Goal: Navigation & Orientation: Find specific page/section

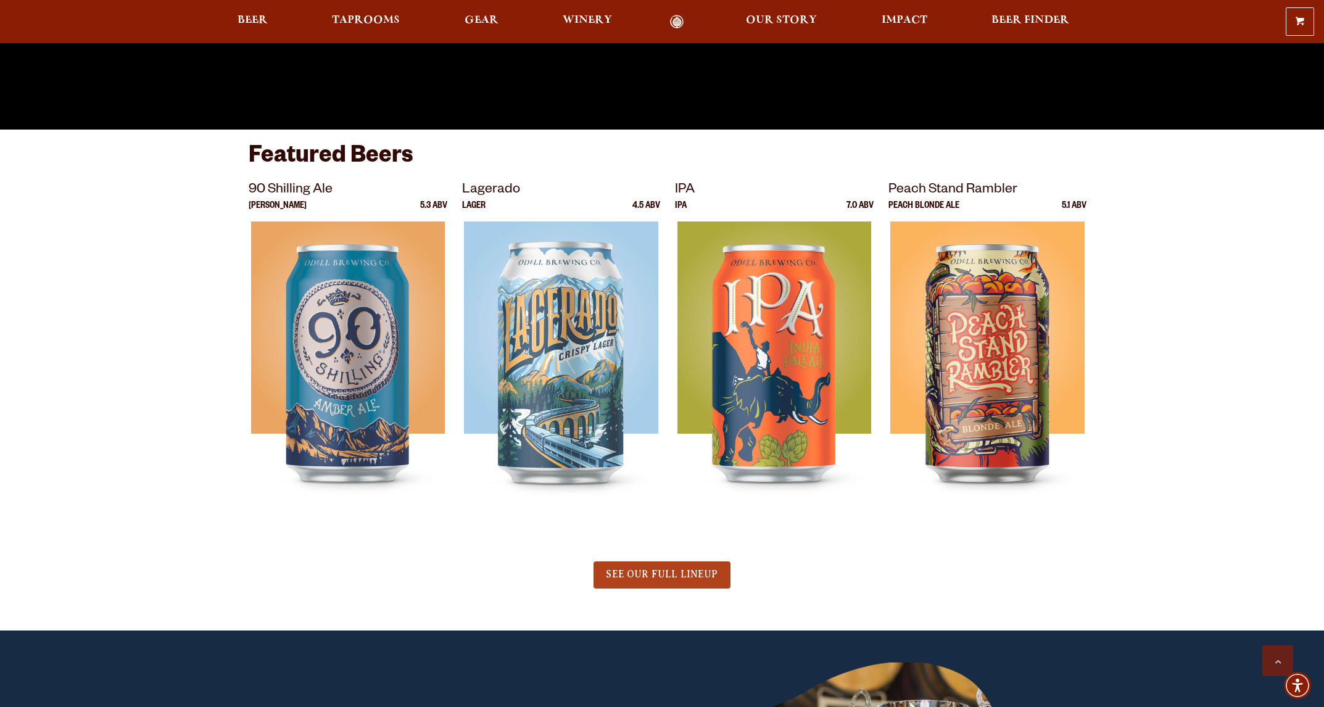
scroll to position [1163, 0]
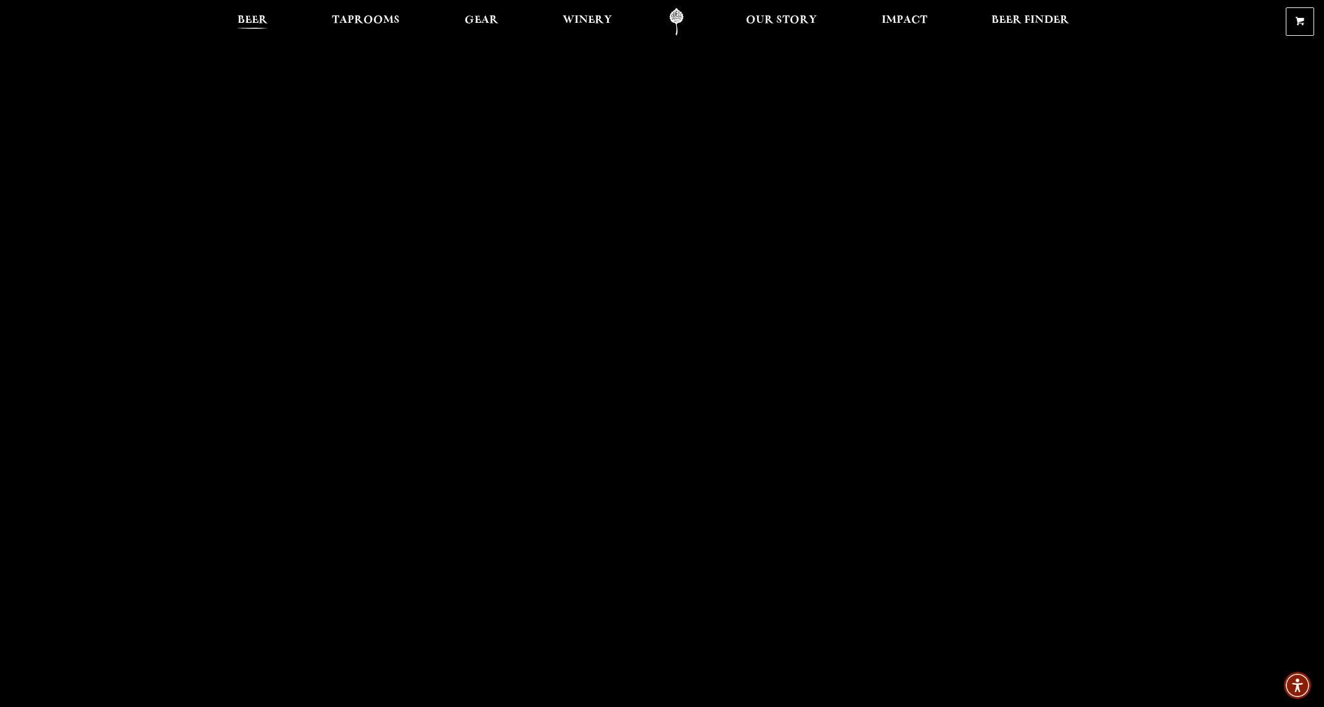
click at [263, 25] on span "Beer" at bounding box center [253, 20] width 30 height 10
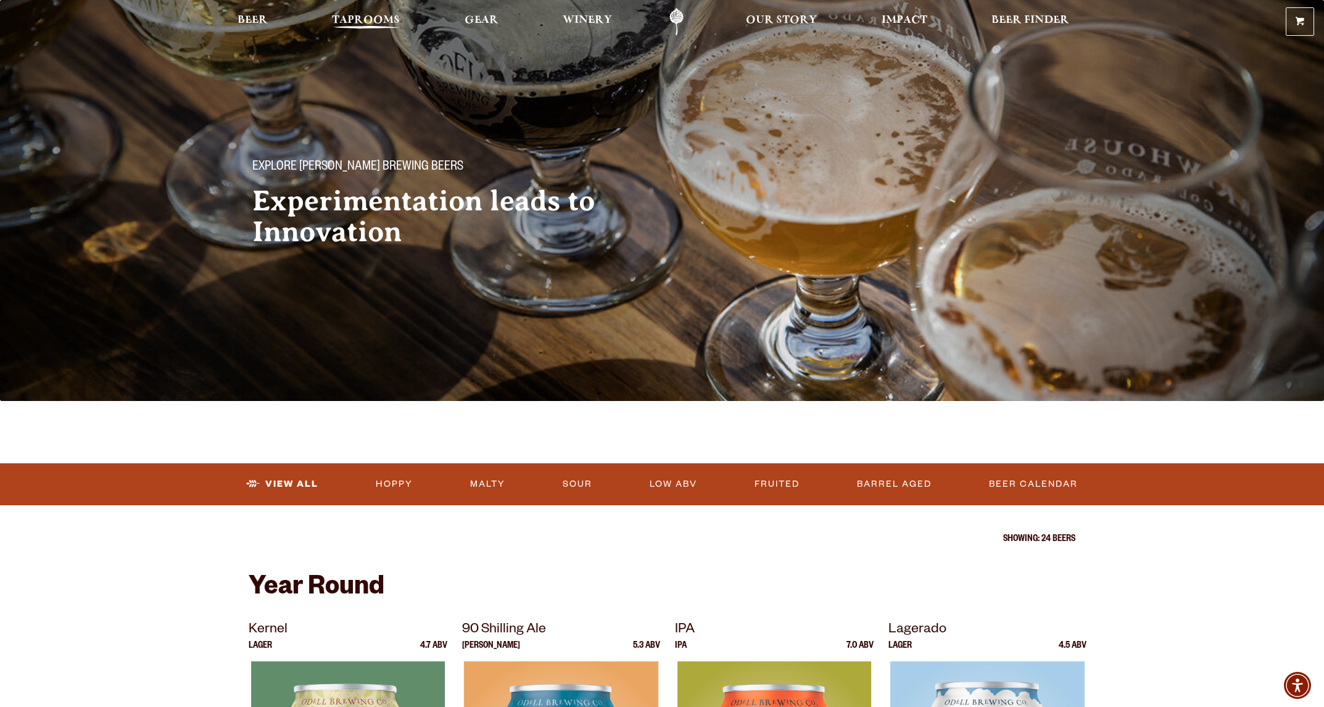
click at [377, 21] on span "Taprooms" at bounding box center [366, 20] width 68 height 10
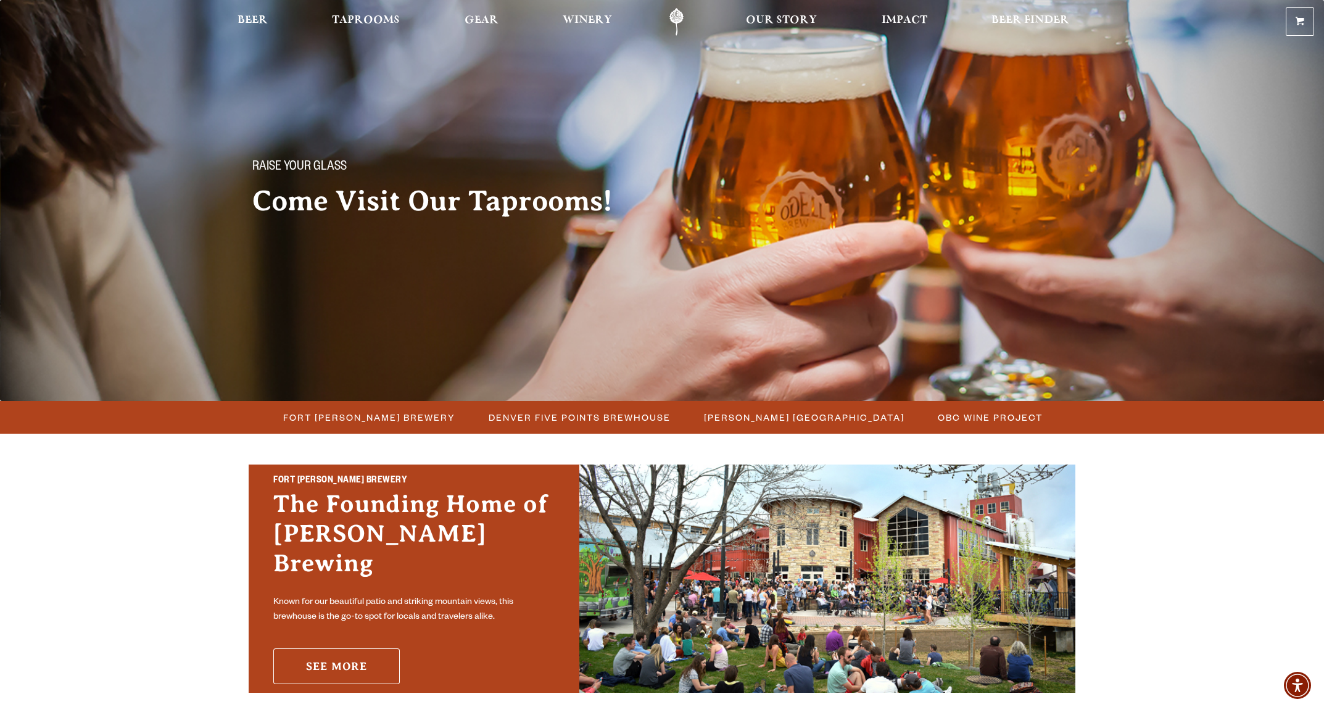
click at [363, 649] on link "See More" at bounding box center [336, 667] width 127 height 36
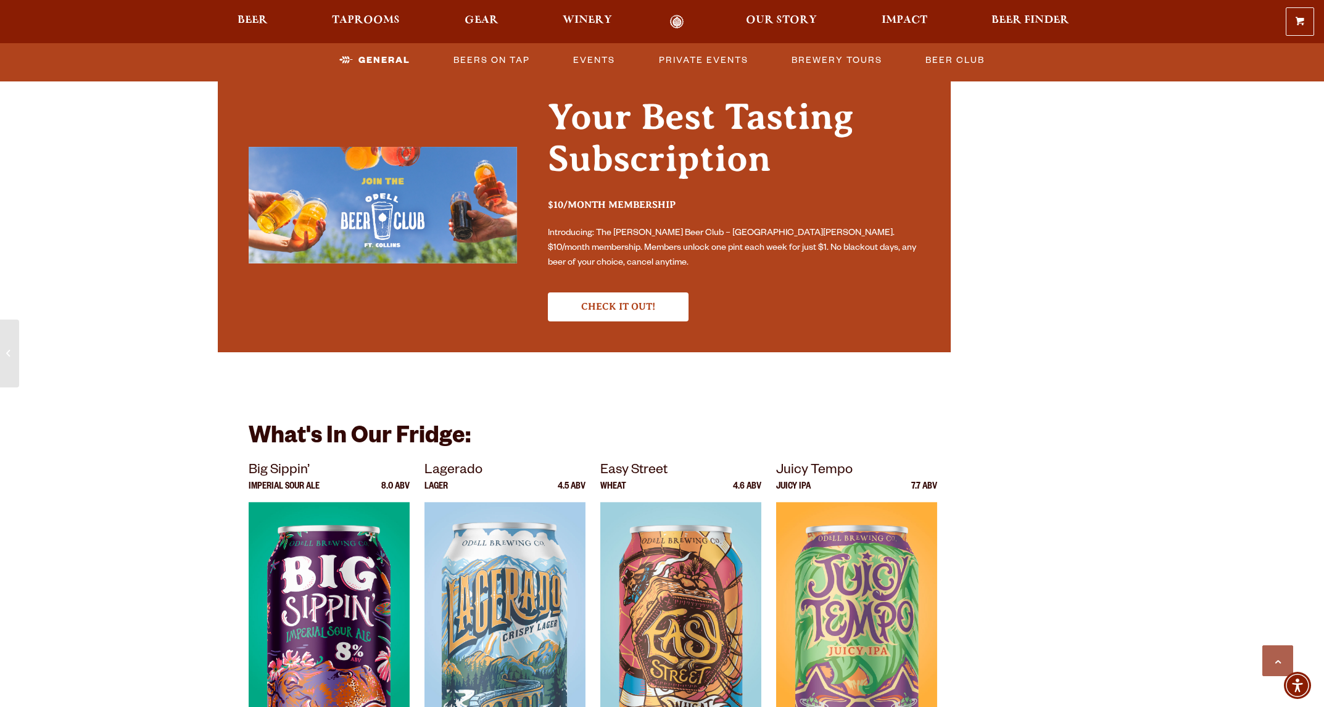
scroll to position [2094, 0]
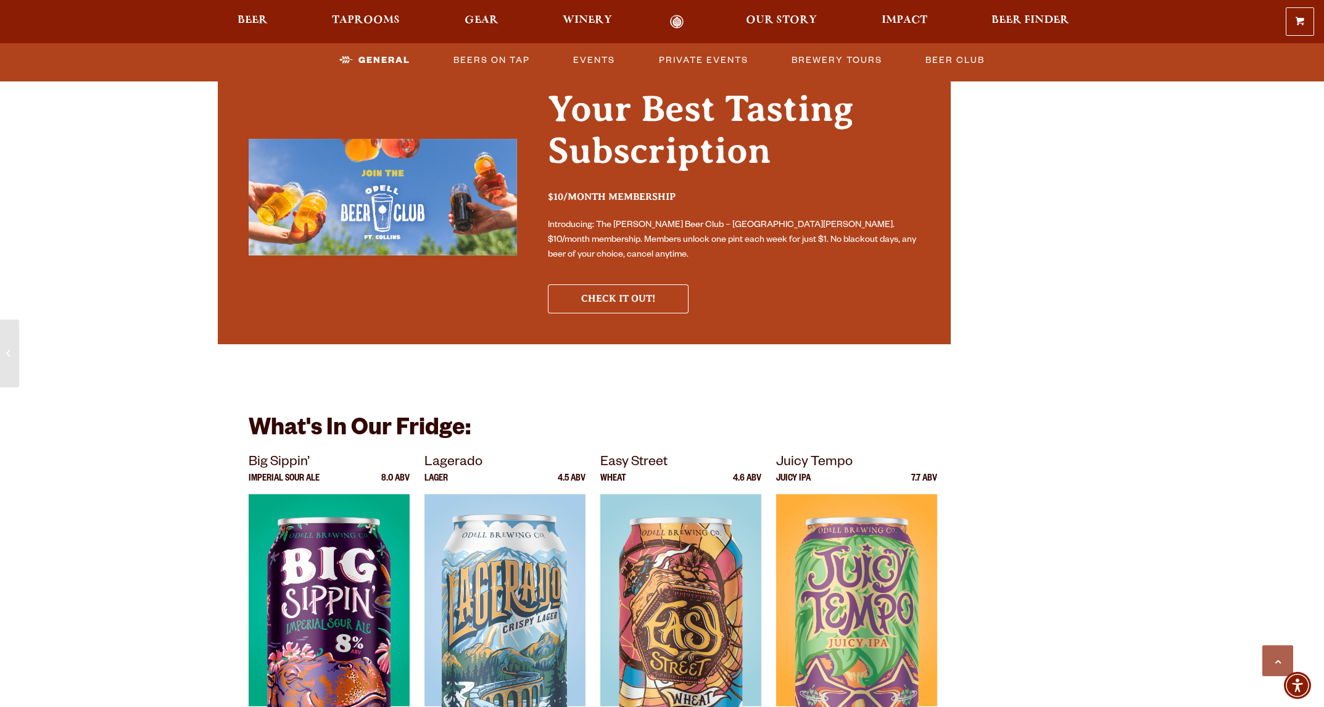
click at [621, 284] on link "Check it out!" at bounding box center [618, 298] width 141 height 28
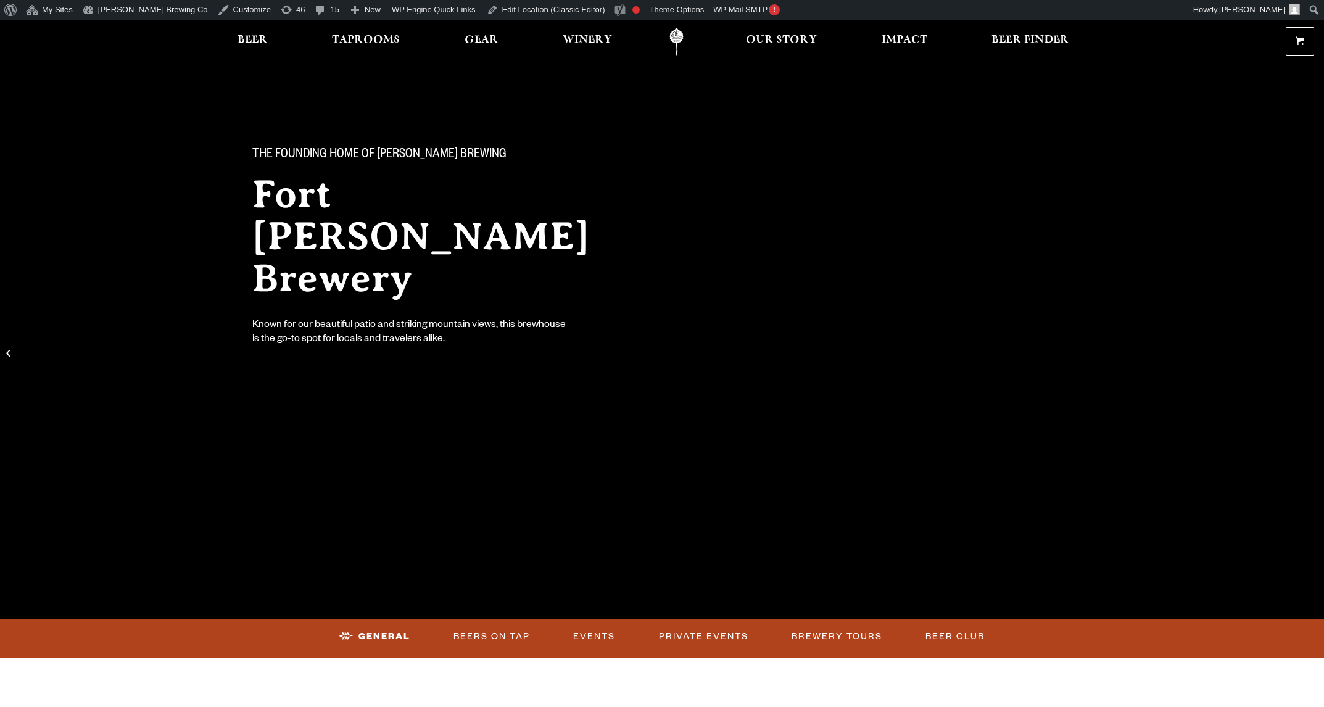
scroll to position [225, 0]
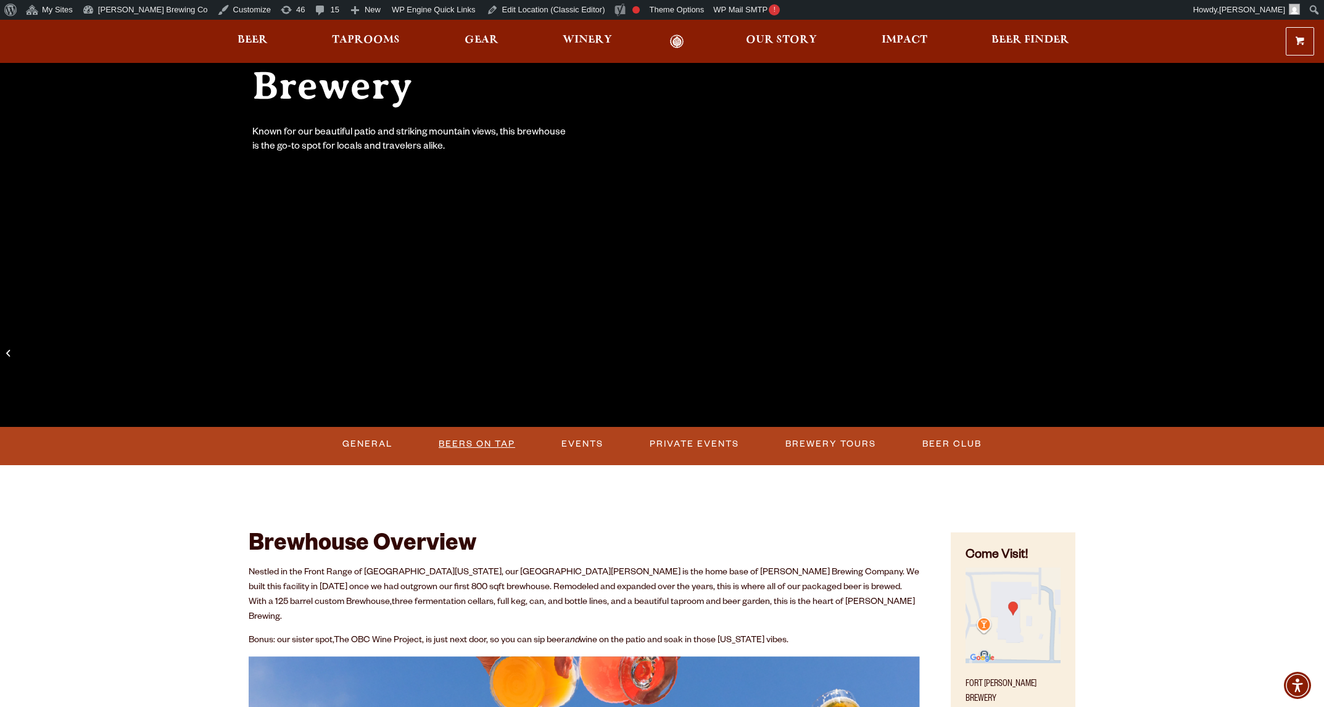
click at [497, 448] on link "Beers on Tap" at bounding box center [477, 444] width 86 height 28
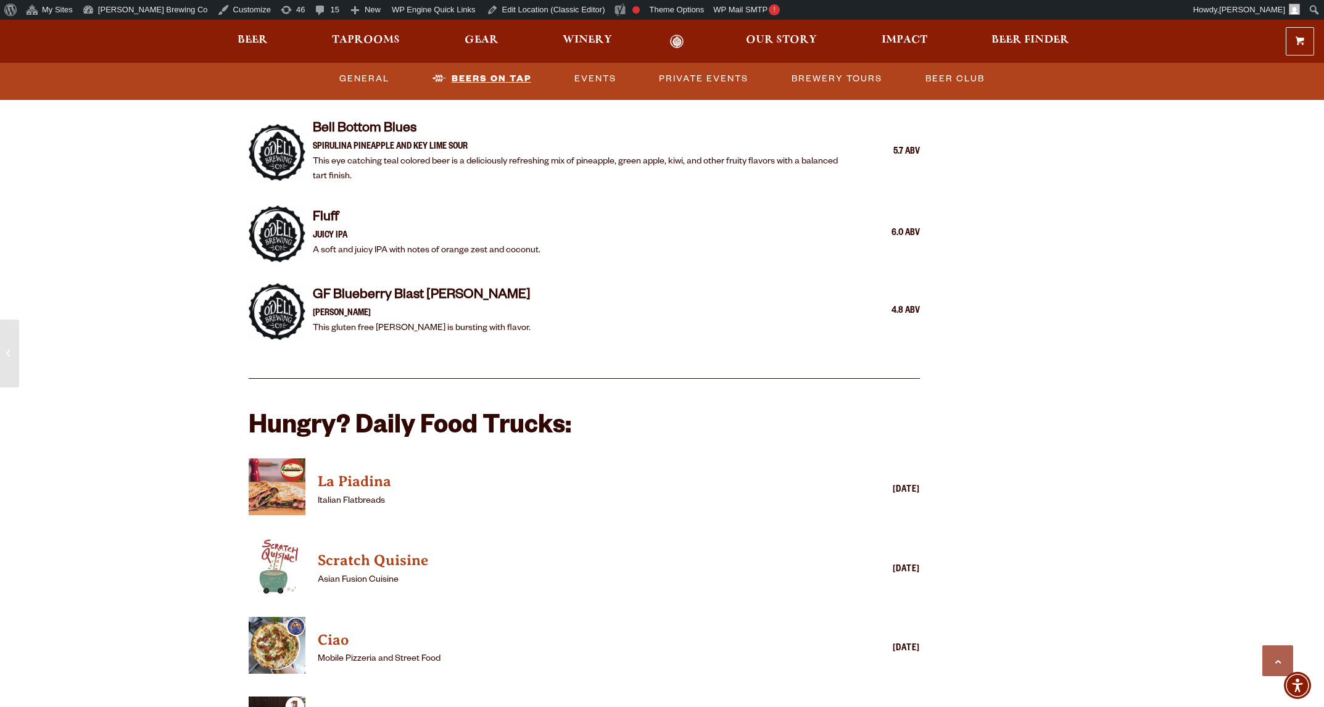
scroll to position [2771, 0]
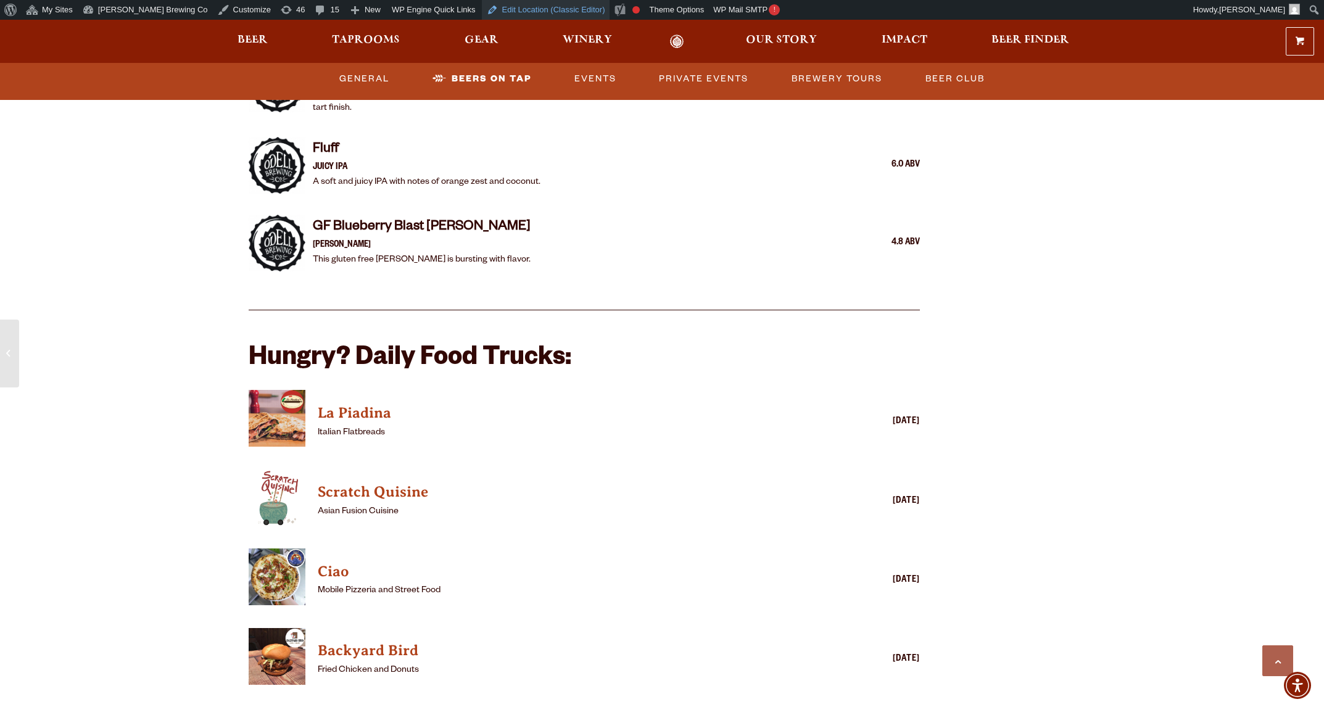
click at [500, 12] on link "Edit Location (Classic Editor)" at bounding box center [546, 10] width 128 height 20
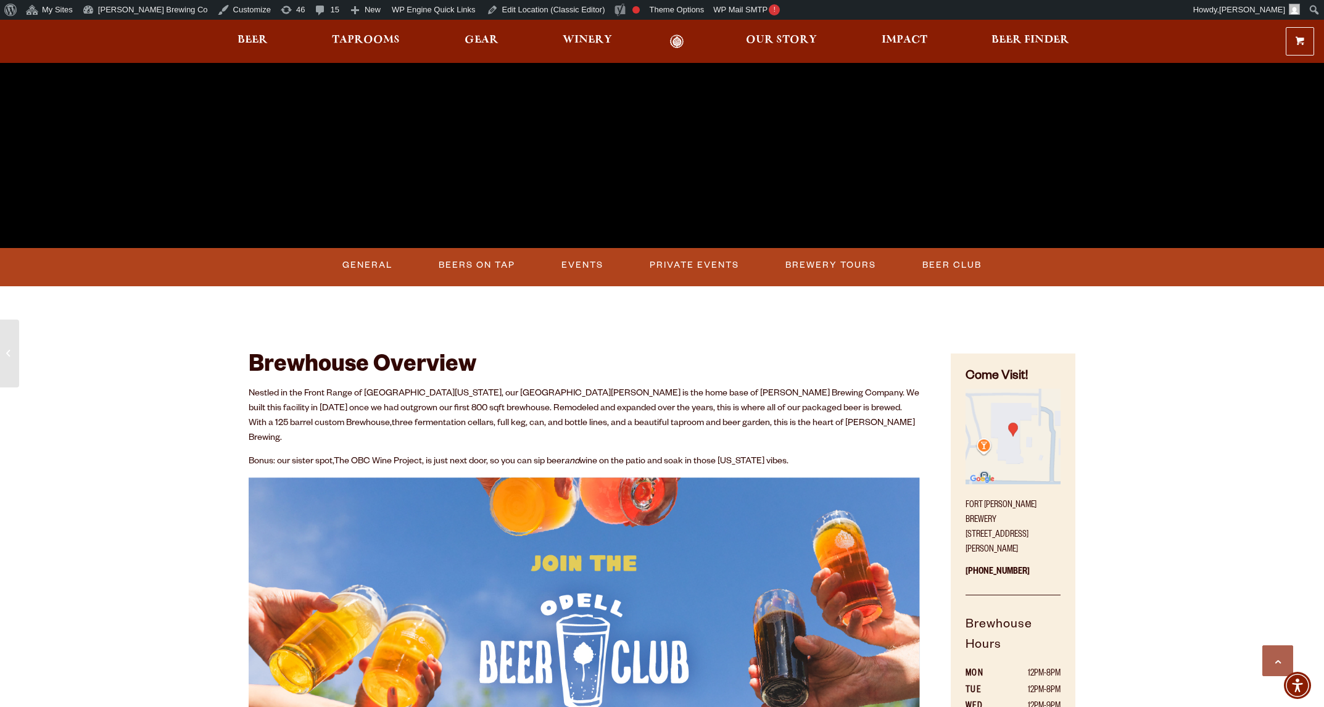
scroll to position [472, 0]
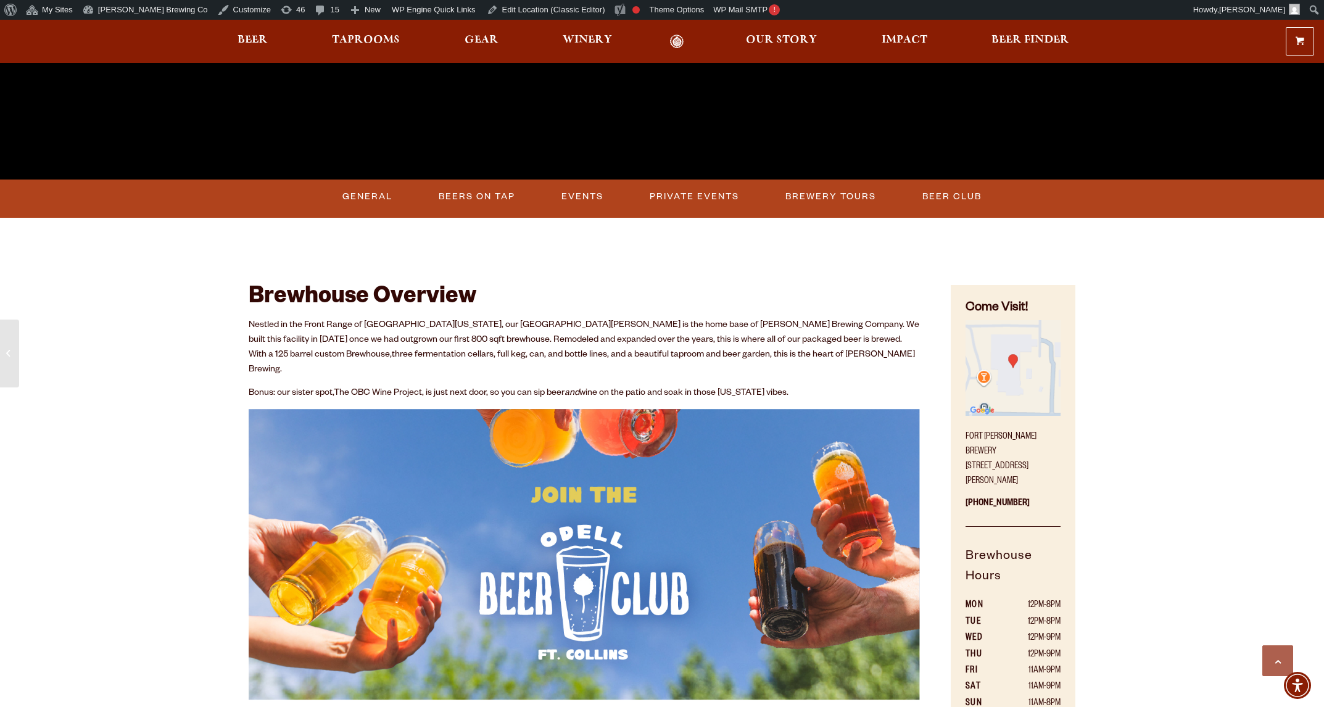
click at [505, 457] on img at bounding box center [584, 554] width 671 height 291
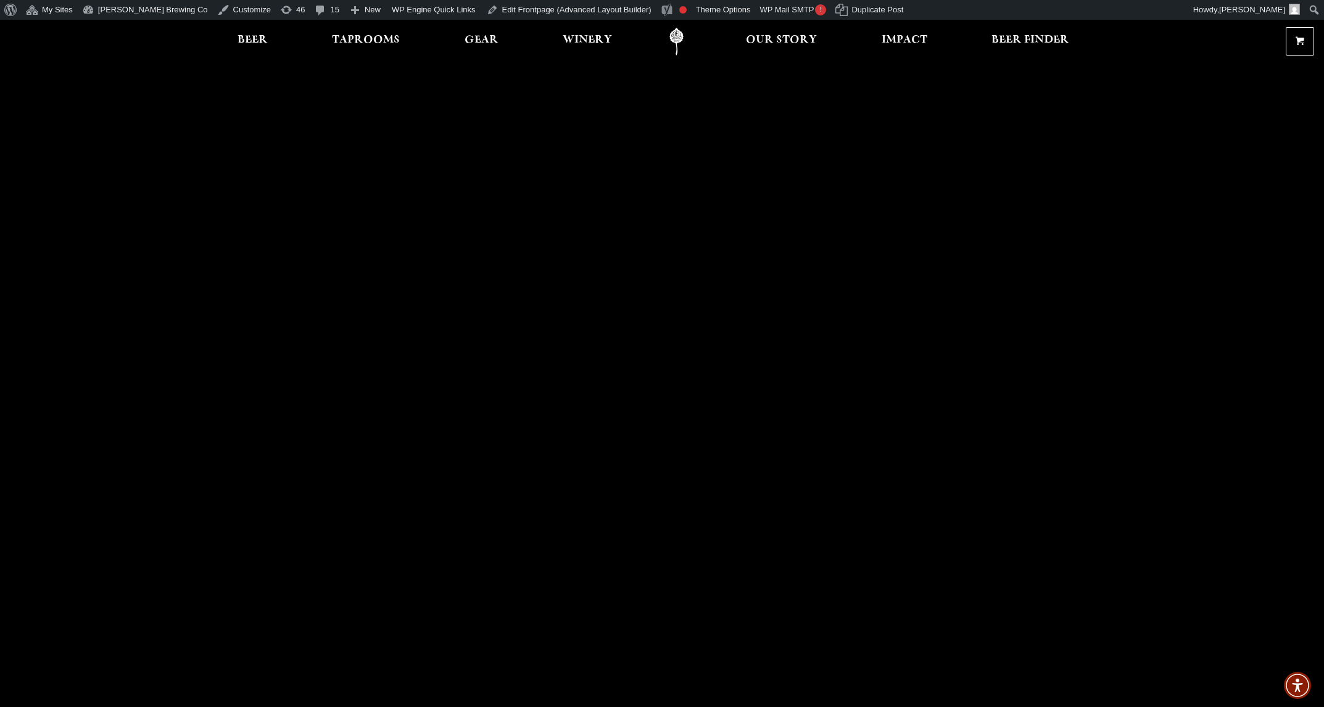
click at [682, 36] on link "Odell Home" at bounding box center [676, 42] width 46 height 28
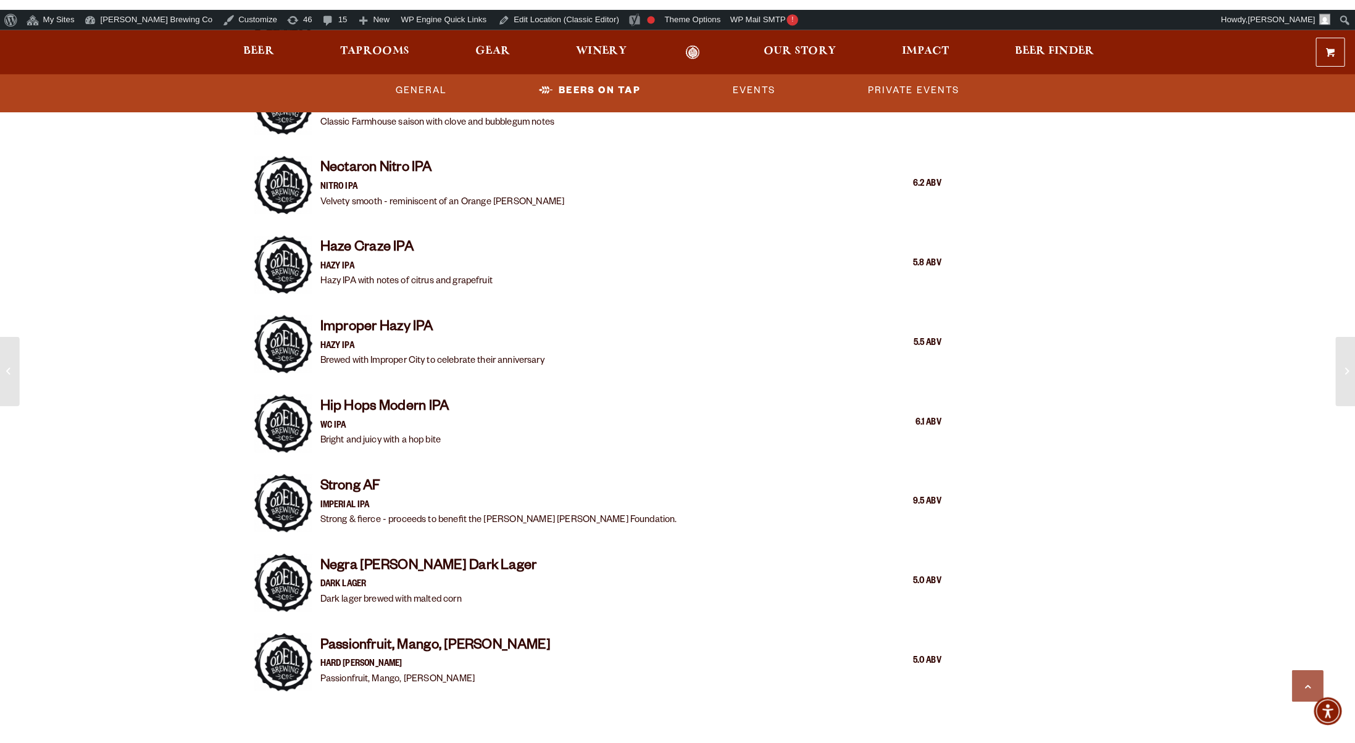
scroll to position [1725, 0]
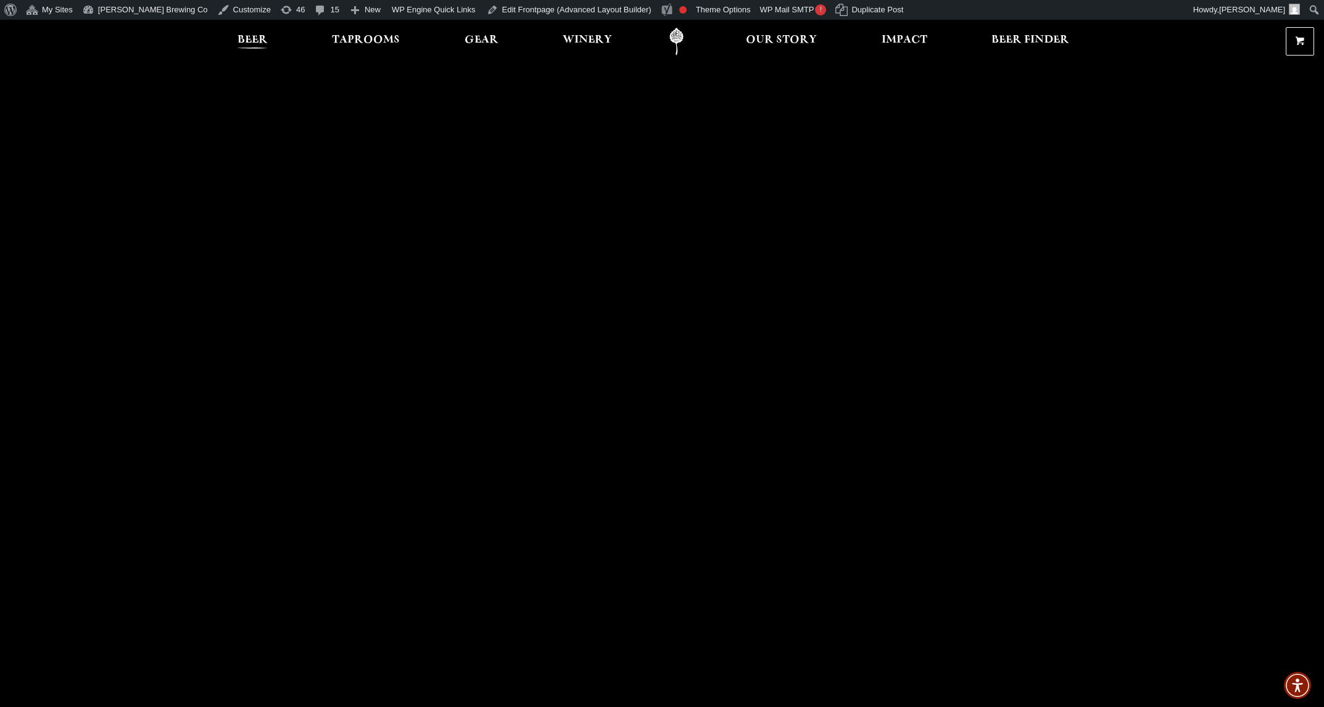
click at [246, 38] on span "Beer" at bounding box center [253, 40] width 30 height 10
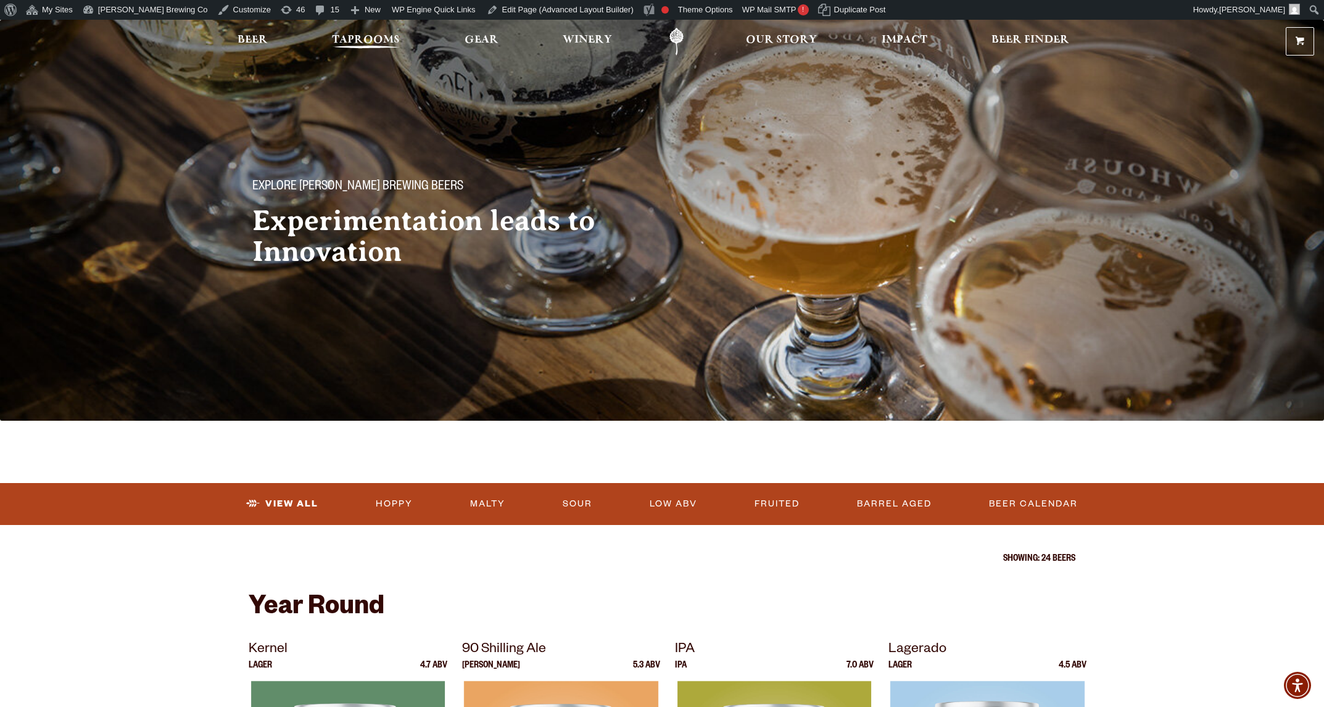
click at [368, 37] on span "Taprooms" at bounding box center [366, 40] width 68 height 10
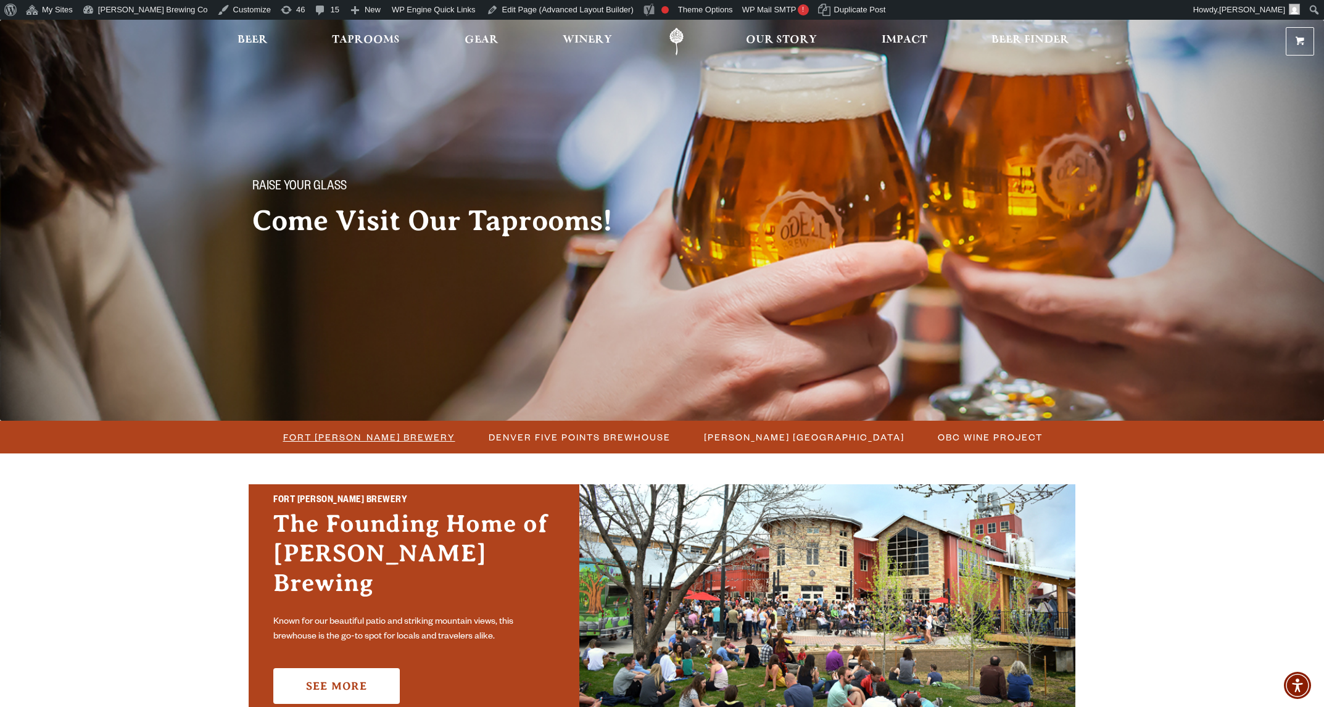
click at [362, 433] on span "Fort [PERSON_NAME] Brewery" at bounding box center [369, 437] width 172 height 18
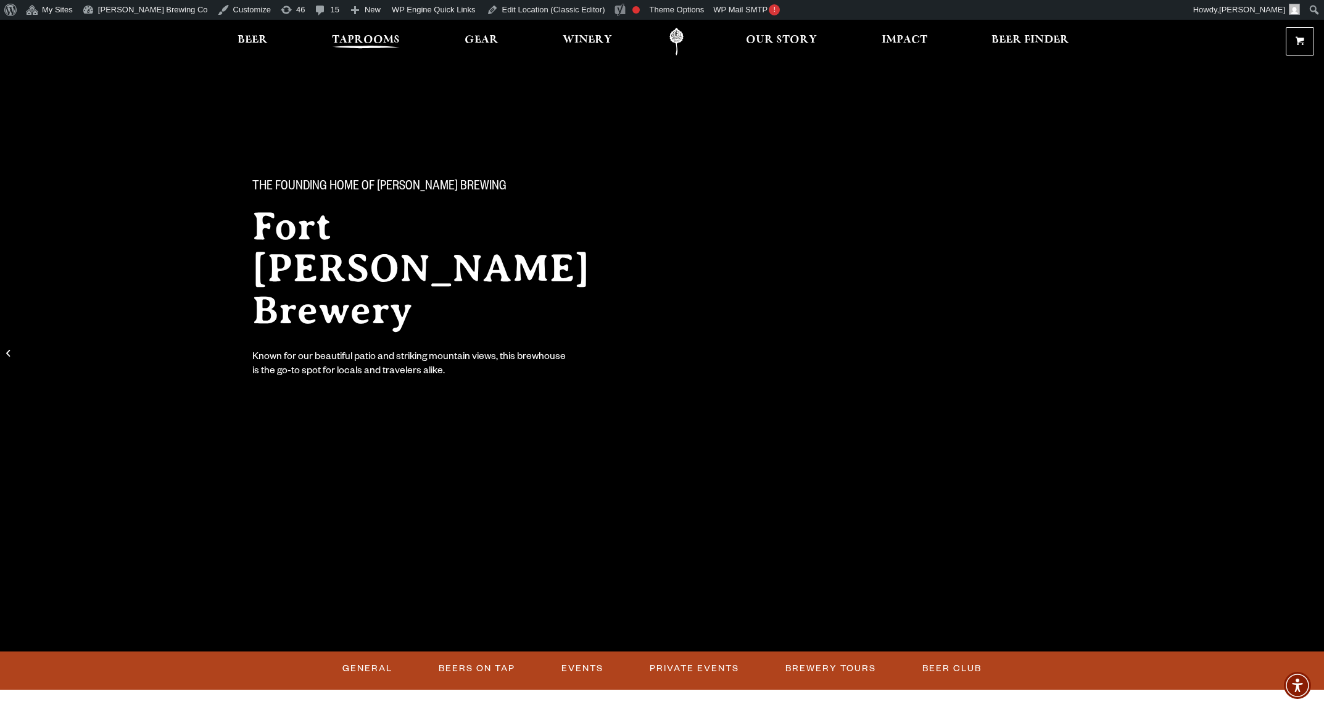
click at [365, 39] on span "Taprooms" at bounding box center [366, 40] width 68 height 10
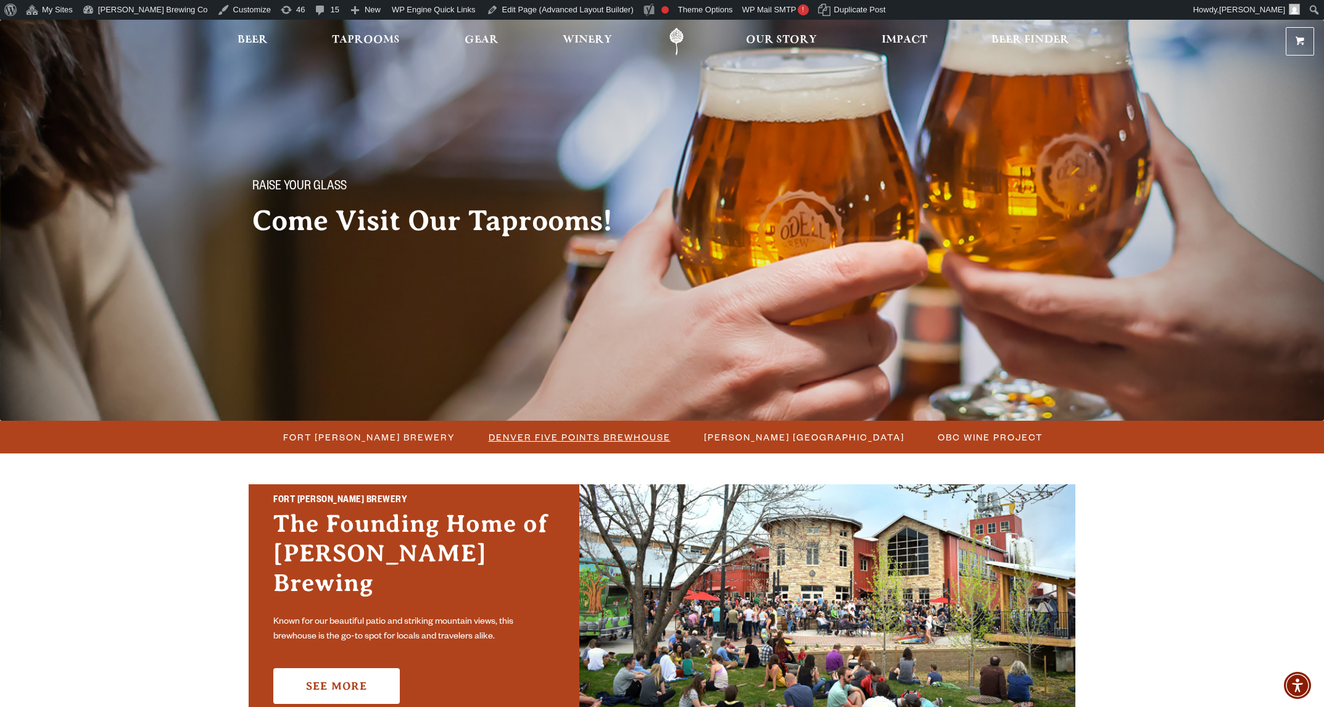
click at [590, 441] on span "Denver Five Points Brewhouse" at bounding box center [580, 437] width 182 height 18
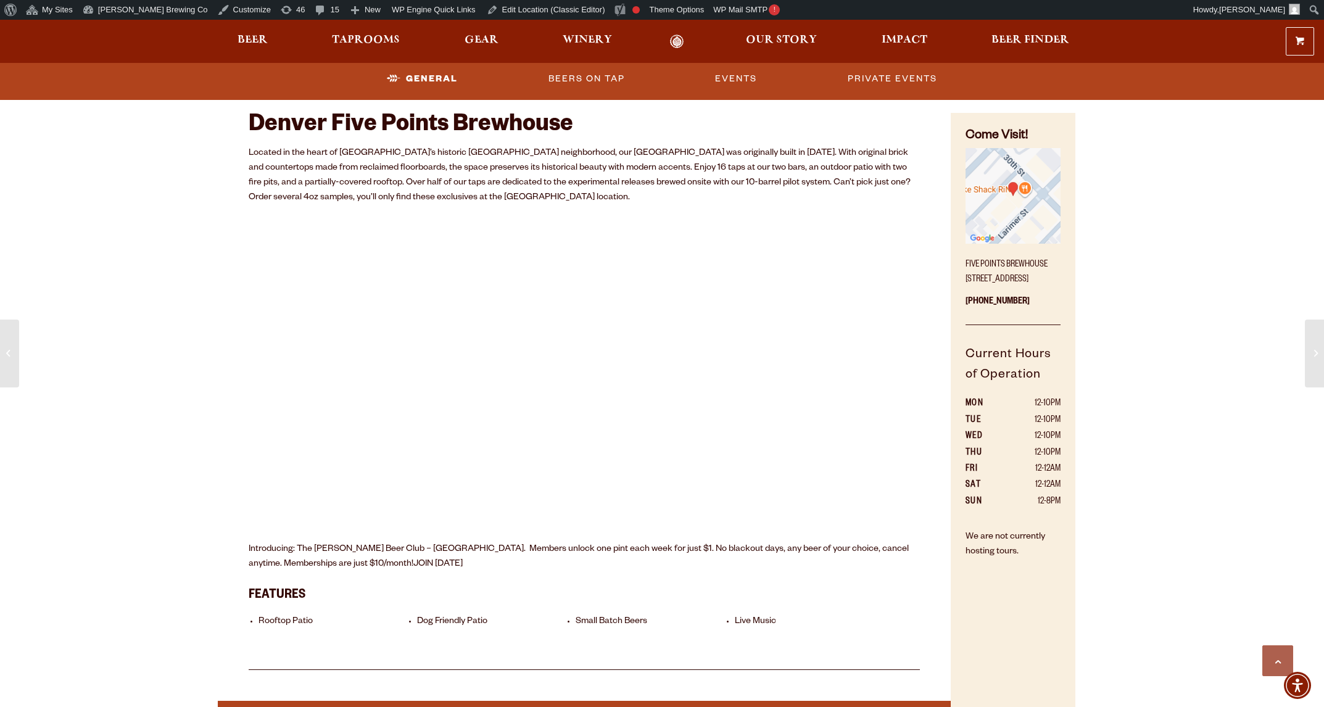
scroll to position [781, 0]
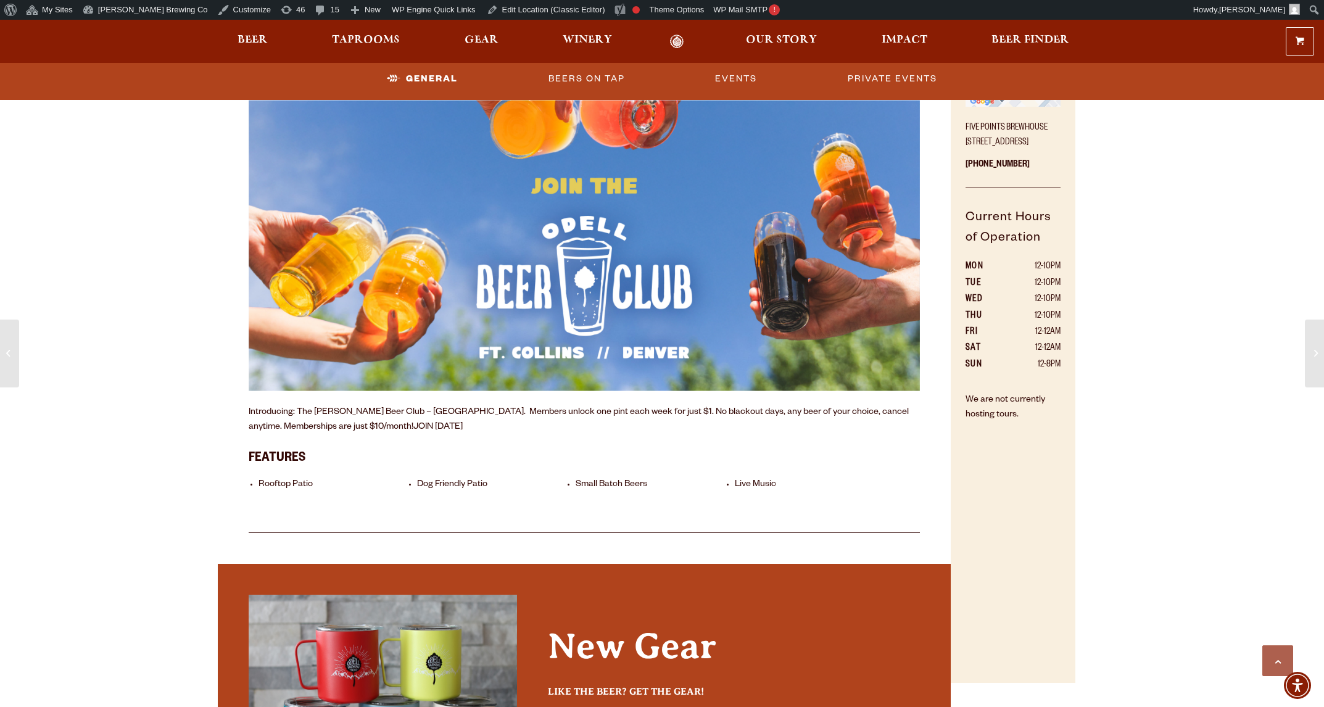
click at [347, 425] on p "Introducing: The [PERSON_NAME] Beer Club – [GEOGRAPHIC_DATA]. Members unlock on…" at bounding box center [584, 420] width 671 height 30
click at [413, 424] on link "JOIN [DATE]" at bounding box center [437, 428] width 49 height 10
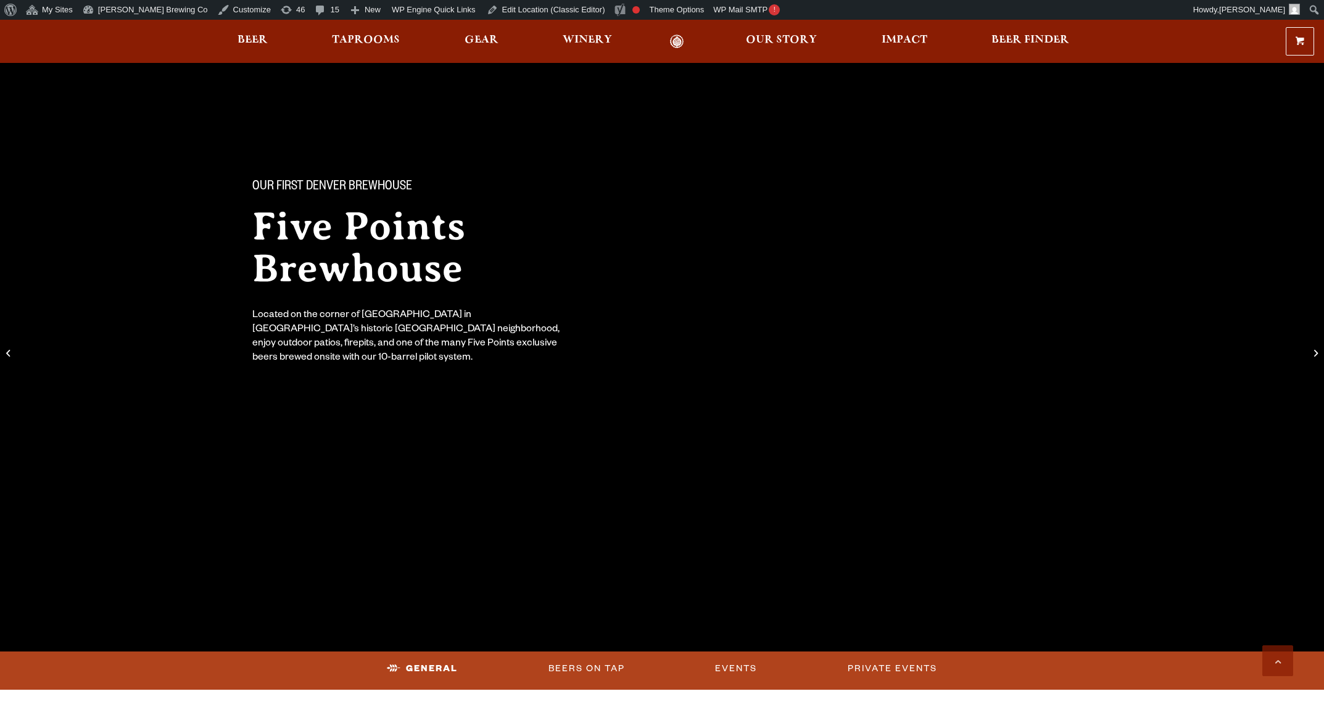
scroll to position [779, 0]
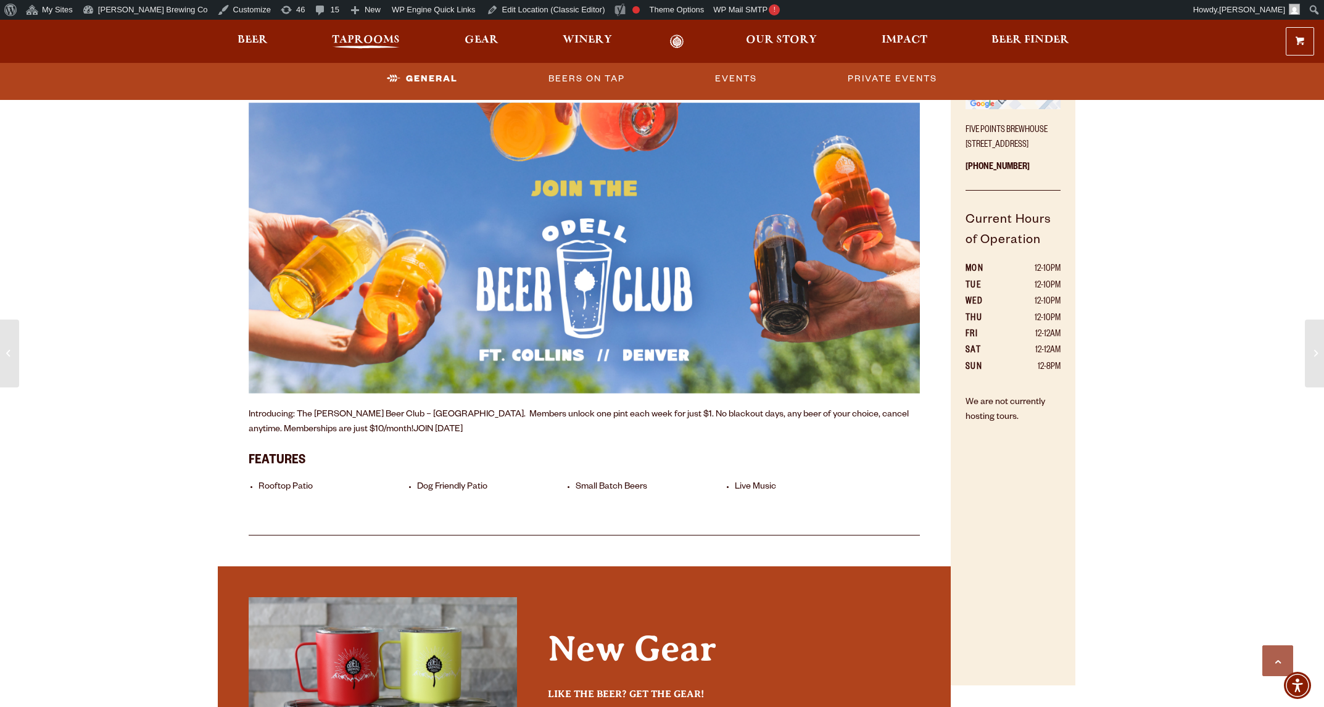
click at [357, 41] on span "Taprooms" at bounding box center [366, 40] width 68 height 10
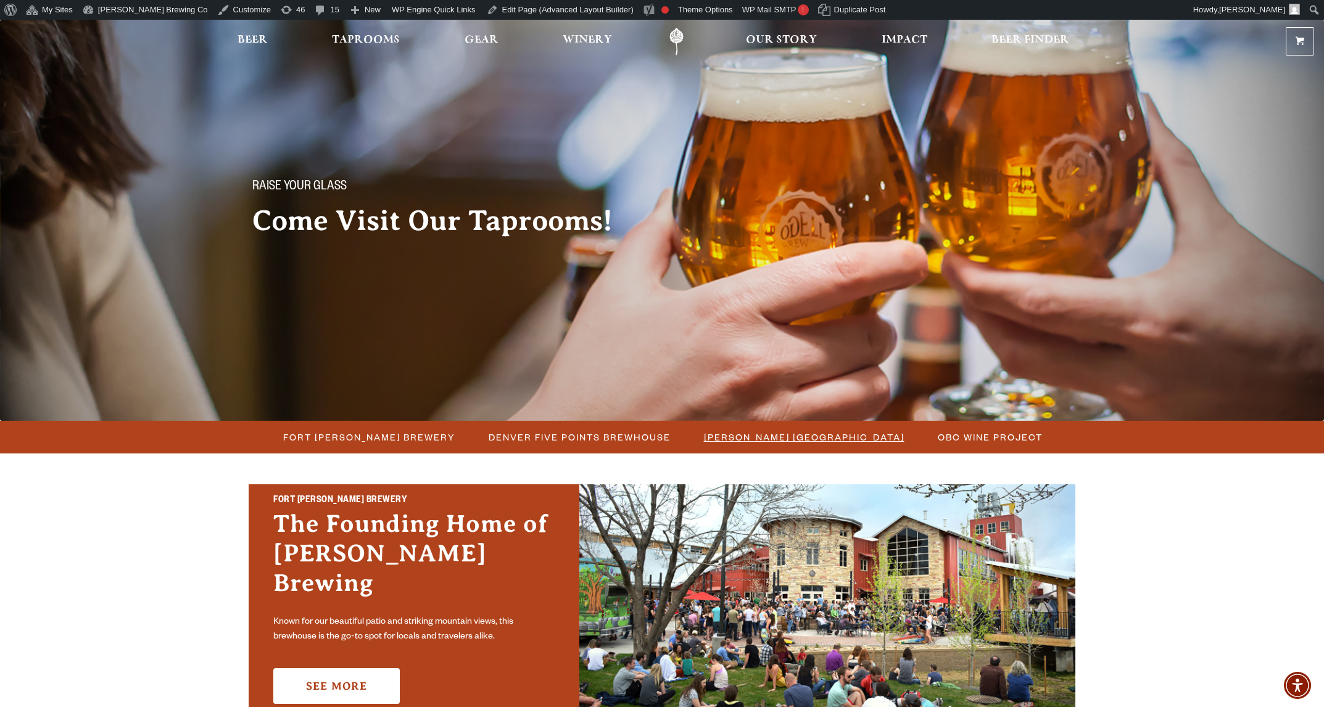
click at [771, 434] on span "[PERSON_NAME] [GEOGRAPHIC_DATA]" at bounding box center [804, 437] width 201 height 18
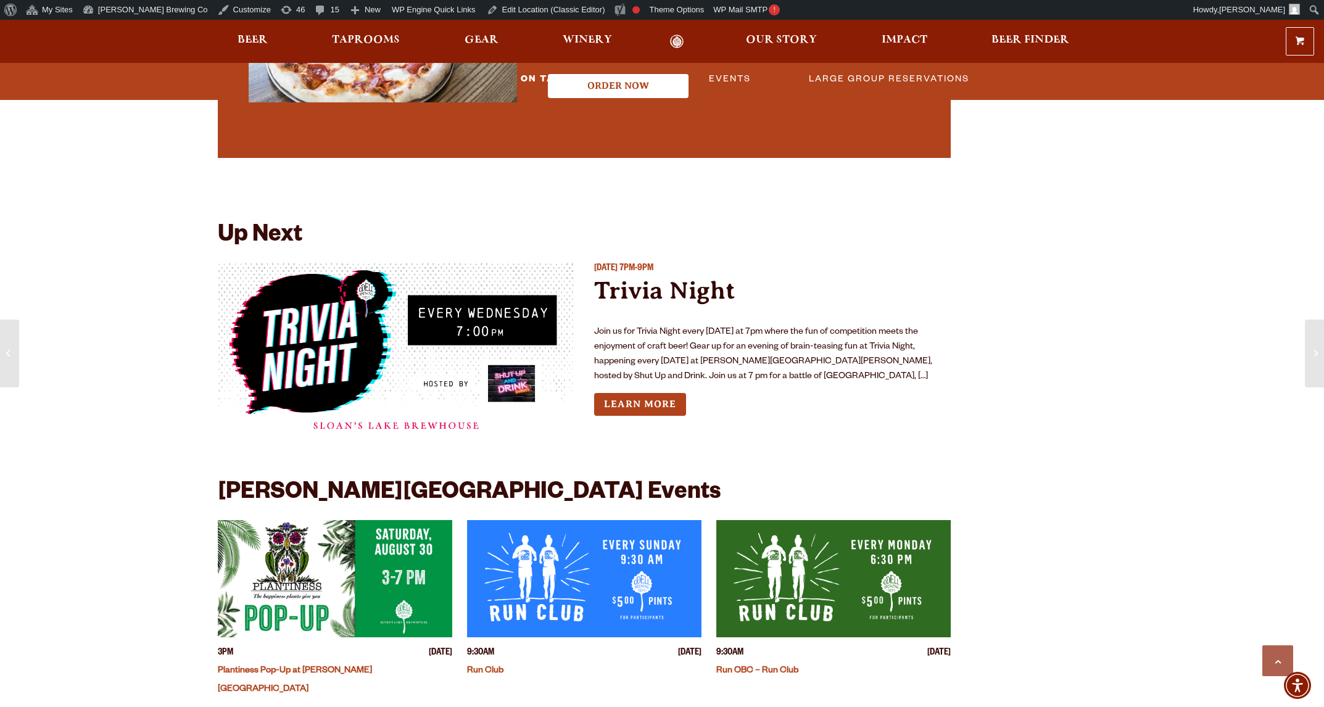
scroll to position [2658, 0]
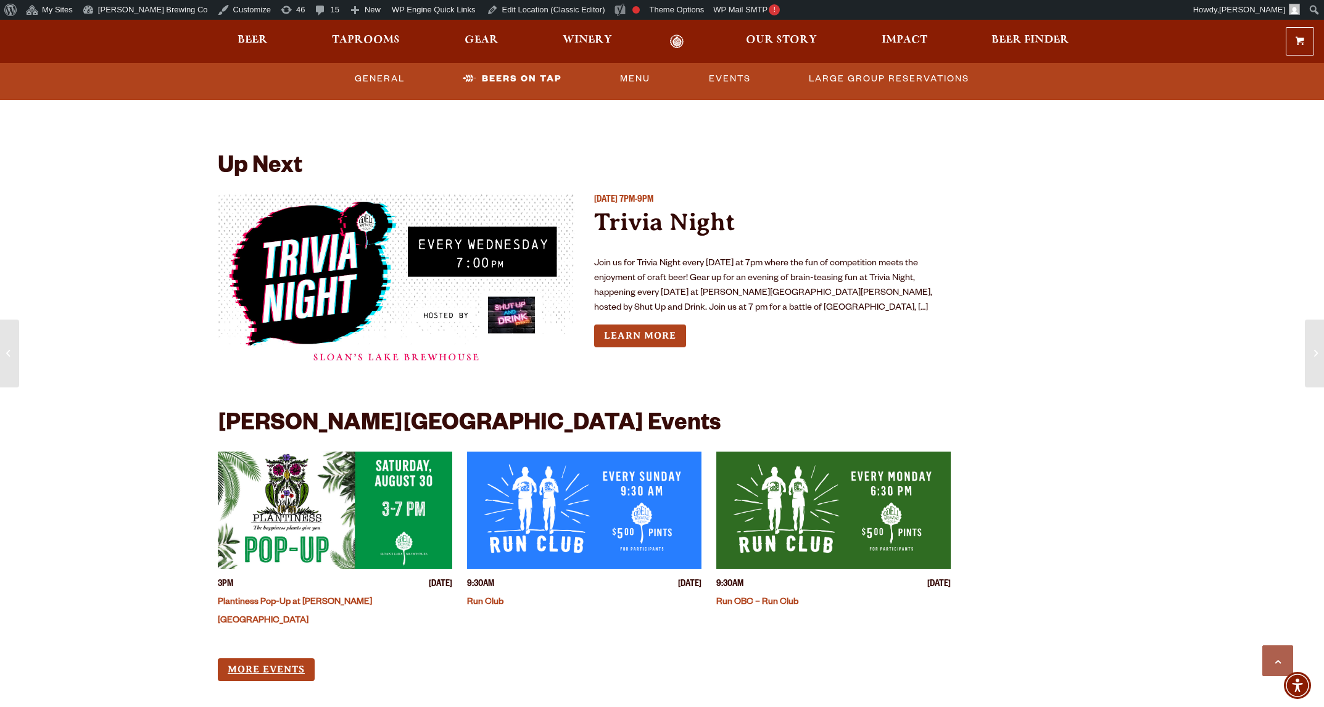
click at [280, 658] on link "More Events" at bounding box center [266, 669] width 97 height 23
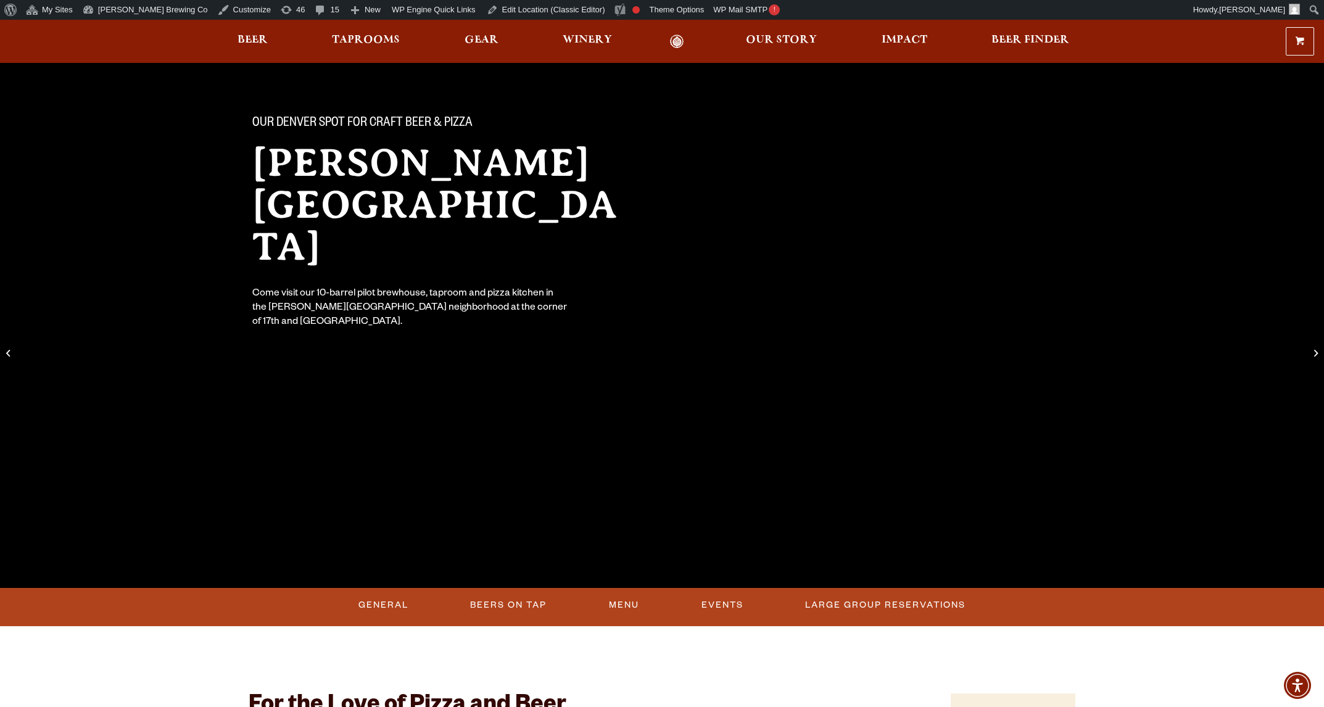
scroll to position [0, 0]
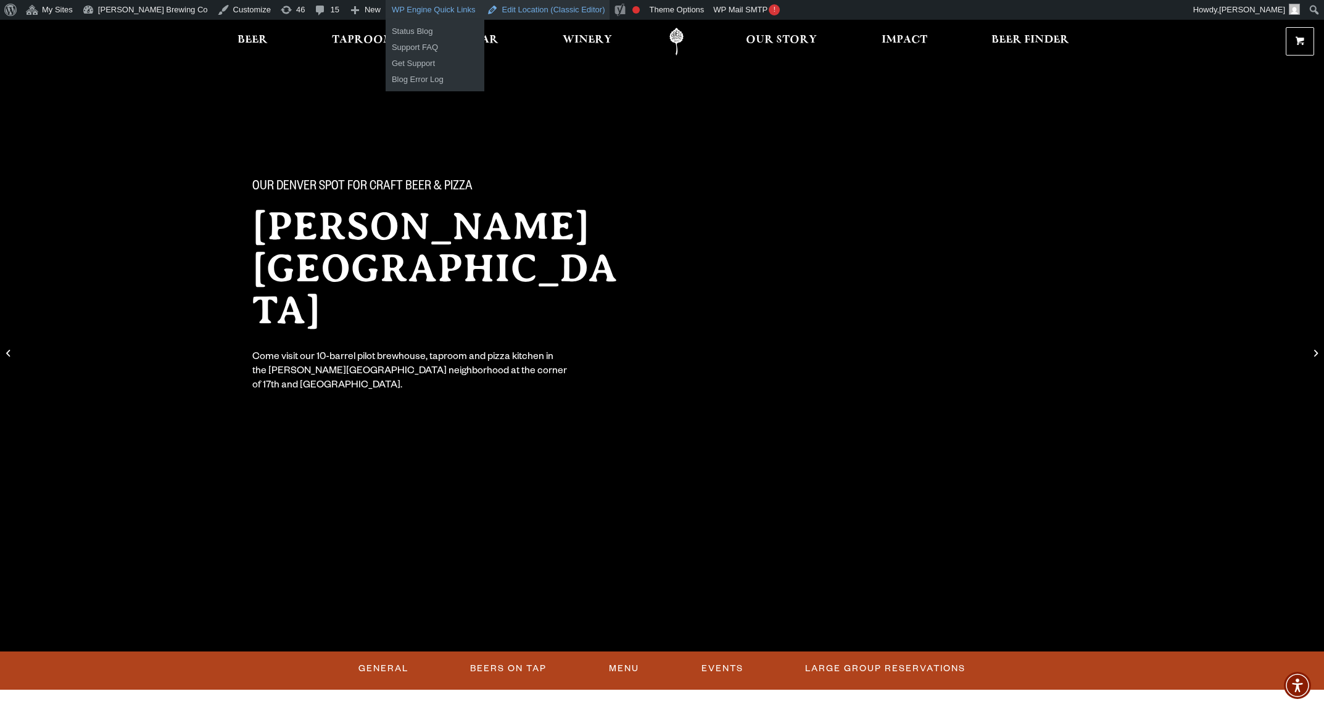
click at [482, 10] on link "Edit Location (Classic Editor)" at bounding box center [546, 10] width 128 height 20
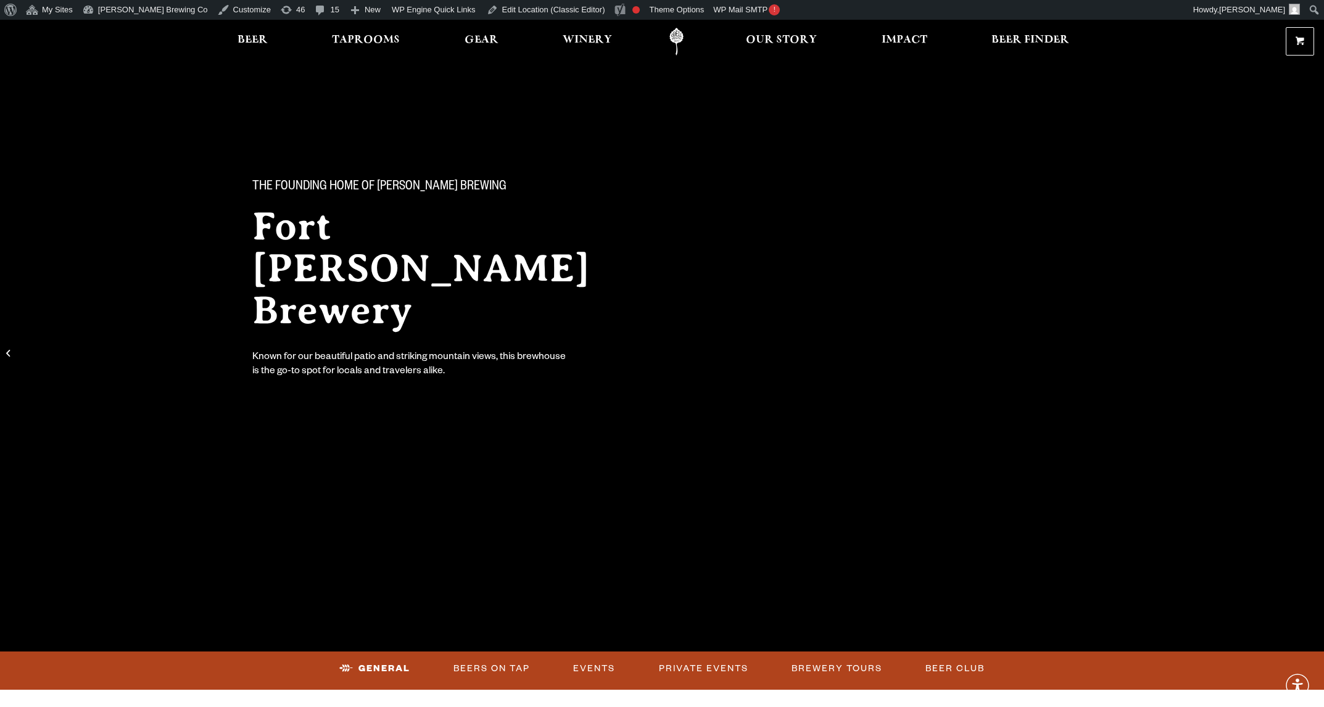
scroll to position [399, 0]
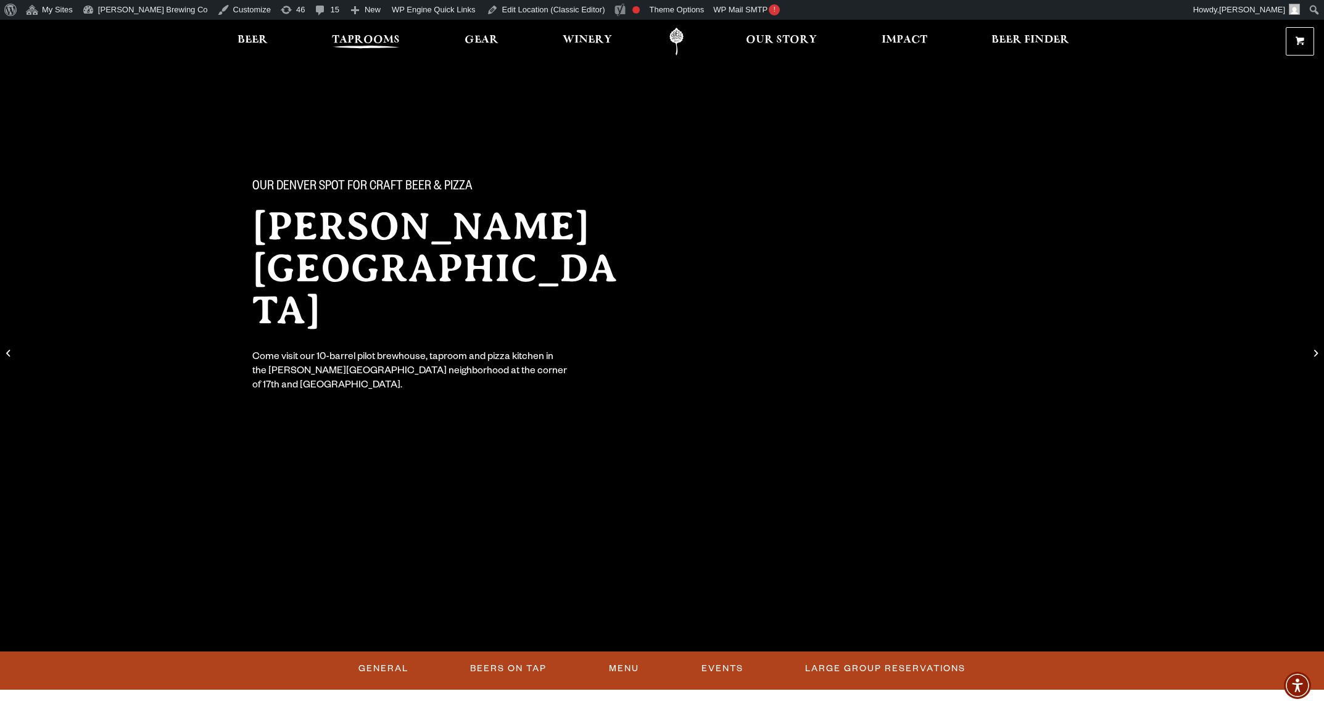
click at [392, 35] on span "Taprooms" at bounding box center [366, 40] width 68 height 10
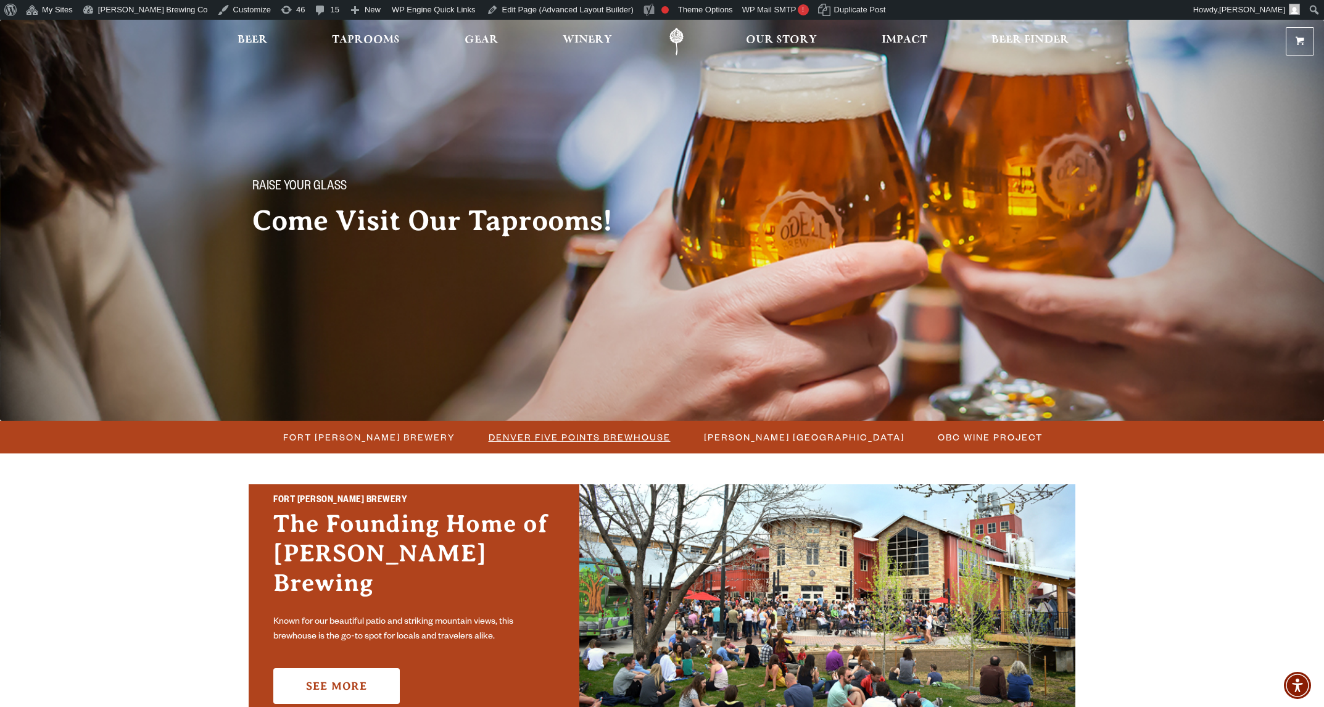
click at [523, 430] on span "Denver Five Points Brewhouse" at bounding box center [580, 437] width 182 height 18
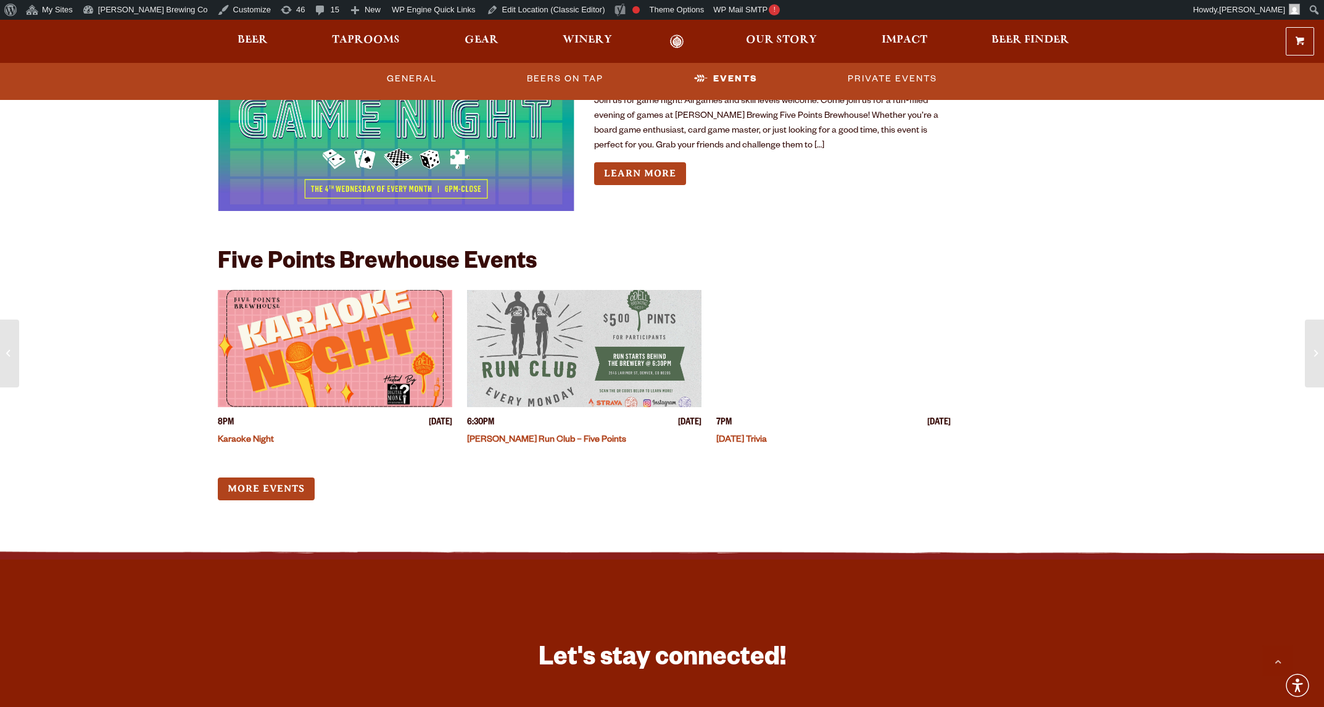
scroll to position [1572, 0]
